Goal: Learn about a topic

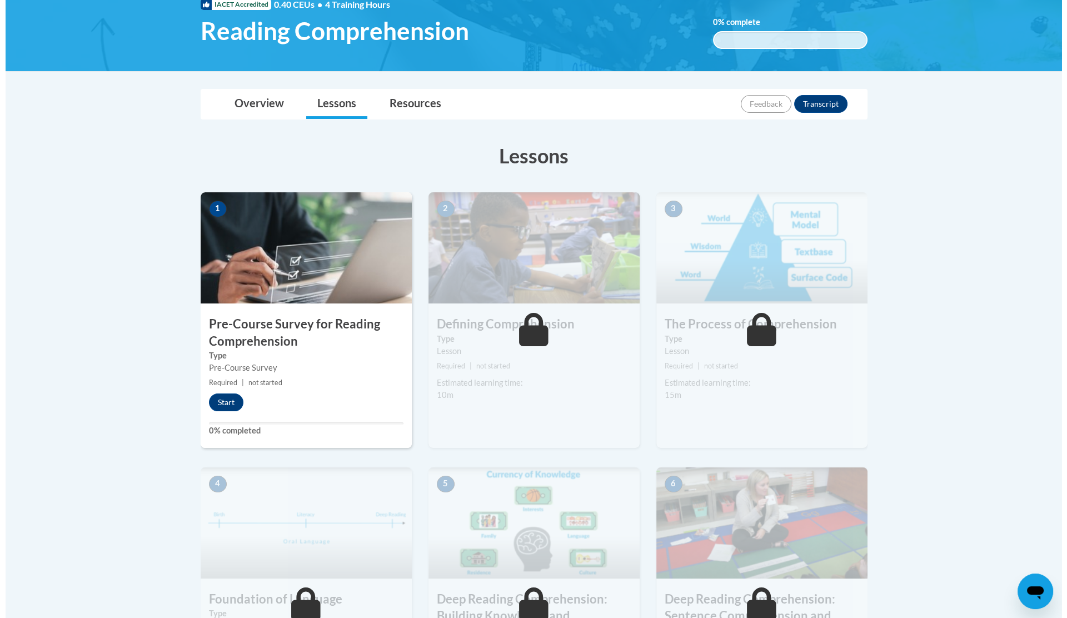
scroll to position [182, 0]
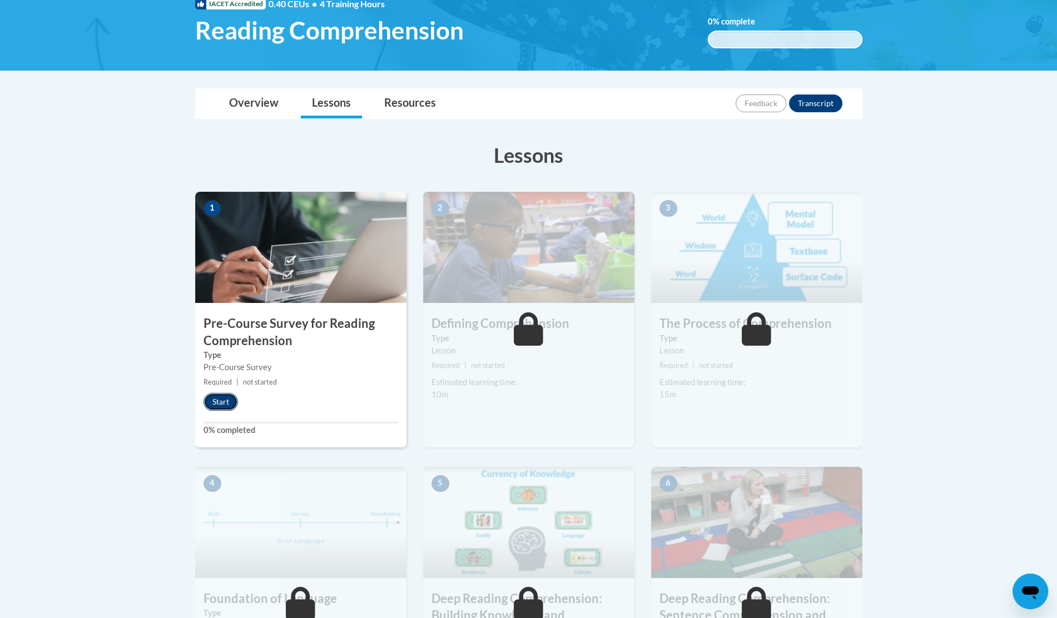
click at [222, 401] on button "Start" at bounding box center [220, 402] width 34 height 18
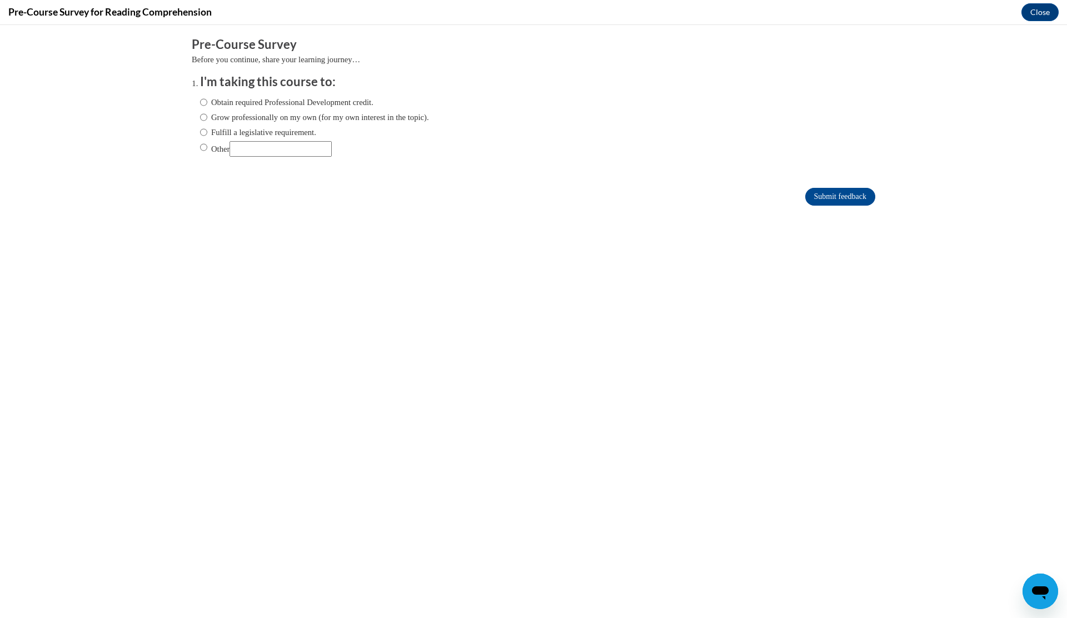
scroll to position [0, 0]
click at [200, 132] on input "Fulfill a legislative requirement." at bounding box center [203, 132] width 7 height 12
radio input "true"
click at [823, 193] on input "Submit feedback" at bounding box center [841, 197] width 70 height 18
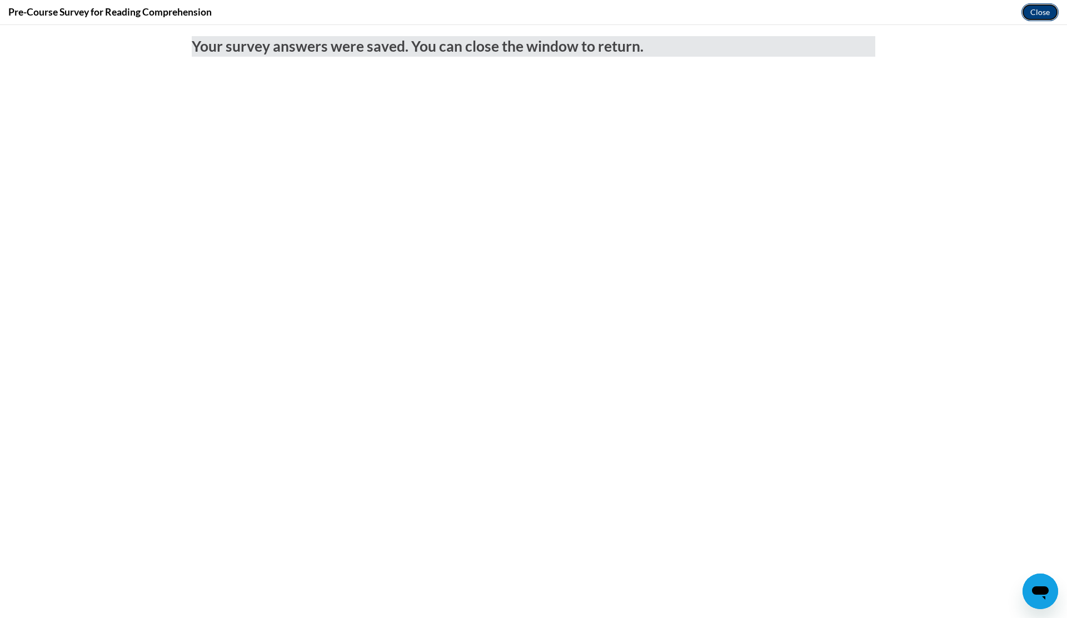
click at [1028, 9] on button "Close" at bounding box center [1040, 12] width 37 height 18
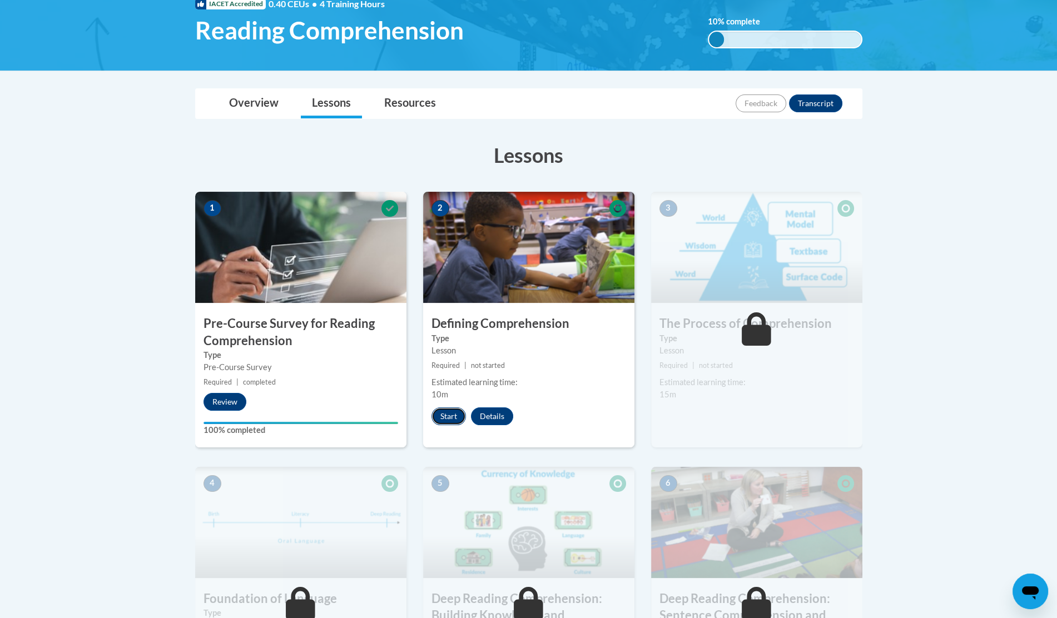
click at [453, 415] on button "Start" at bounding box center [448, 416] width 34 height 18
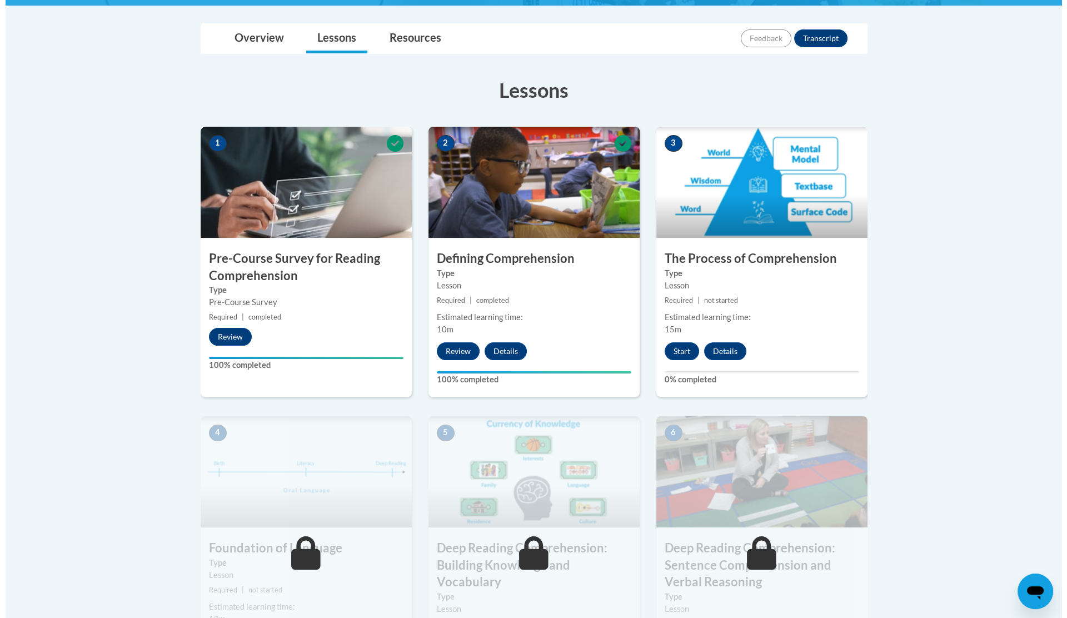
scroll to position [295, 0]
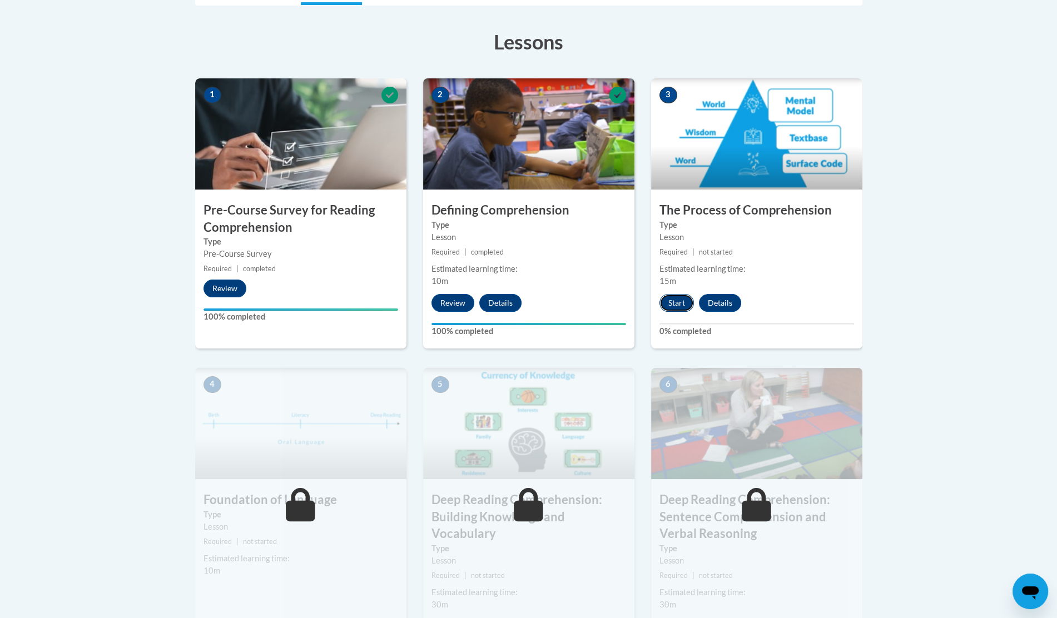
click at [672, 301] on button "Start" at bounding box center [676, 303] width 34 height 18
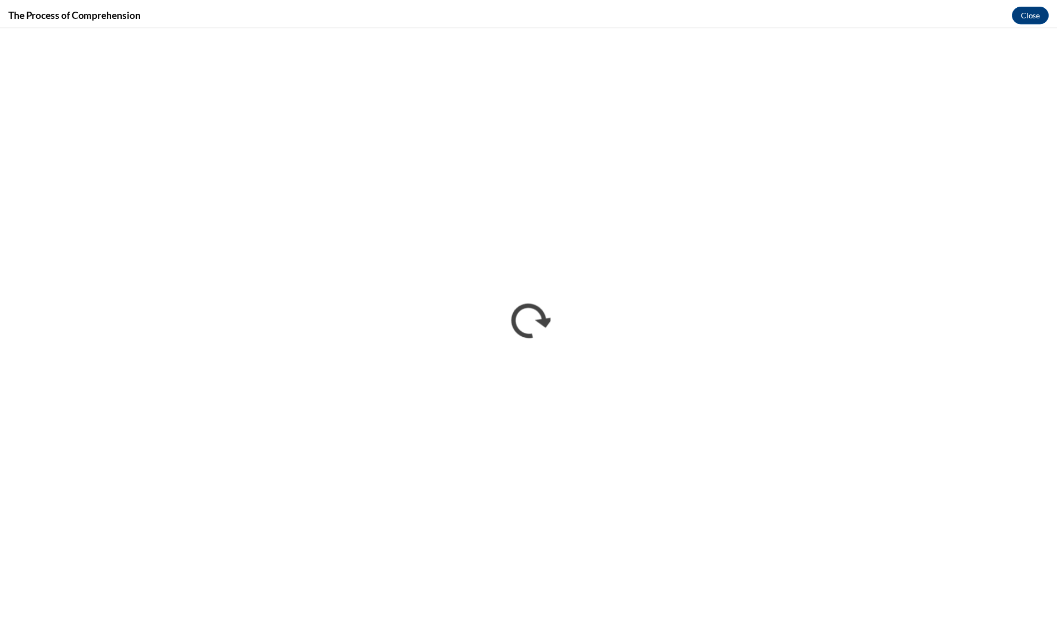
scroll to position [0, 0]
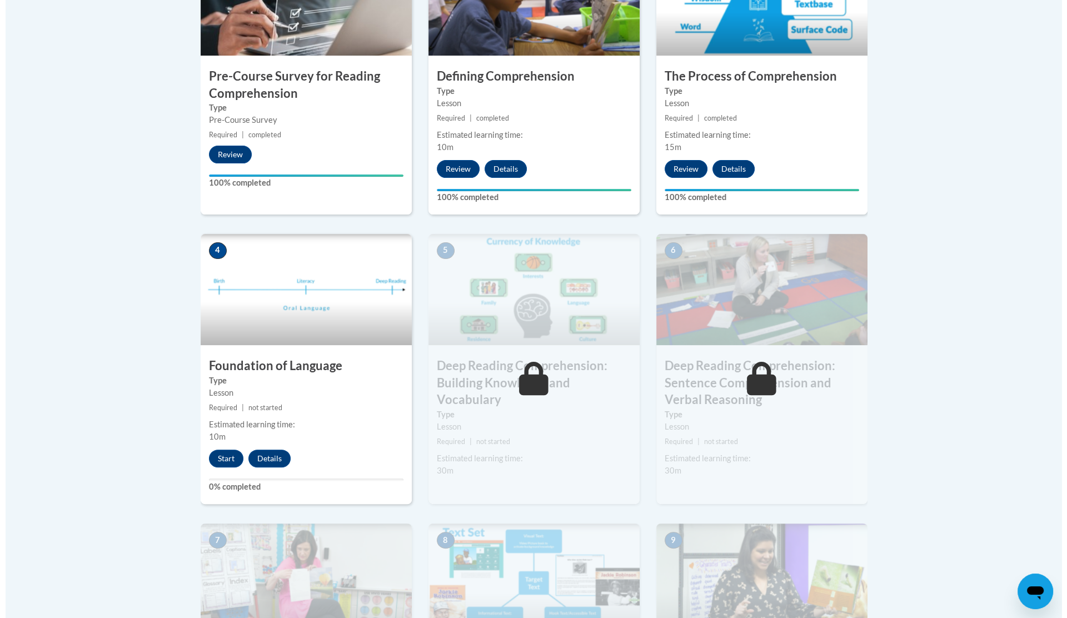
scroll to position [431, 0]
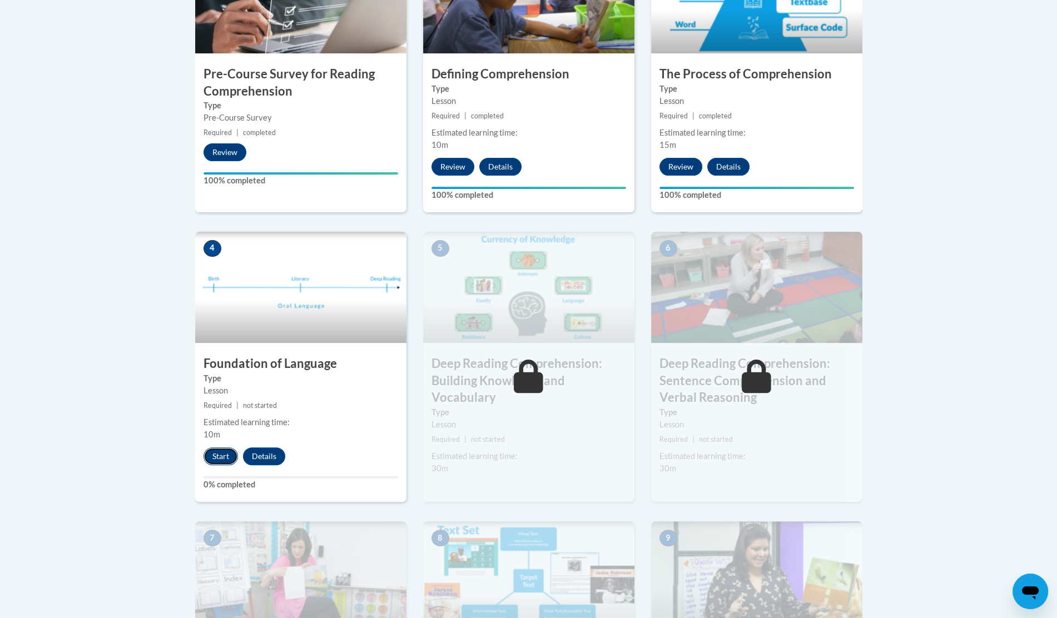
click at [225, 451] on button "Start" at bounding box center [220, 457] width 34 height 18
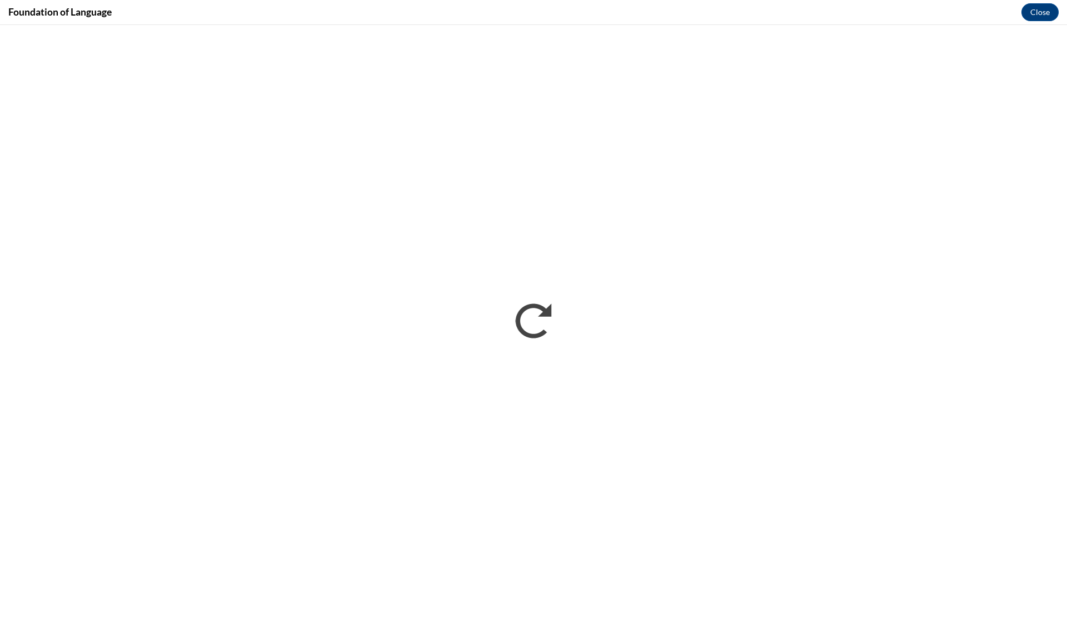
scroll to position [0, 0]
